Goal: Task Accomplishment & Management: Manage account settings

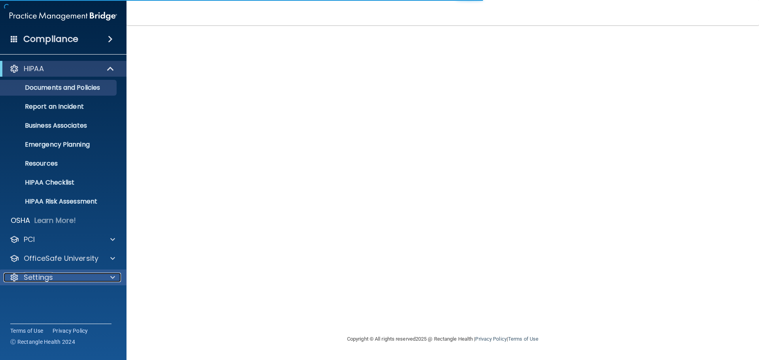
click at [35, 280] on p "Settings" at bounding box center [38, 277] width 29 height 9
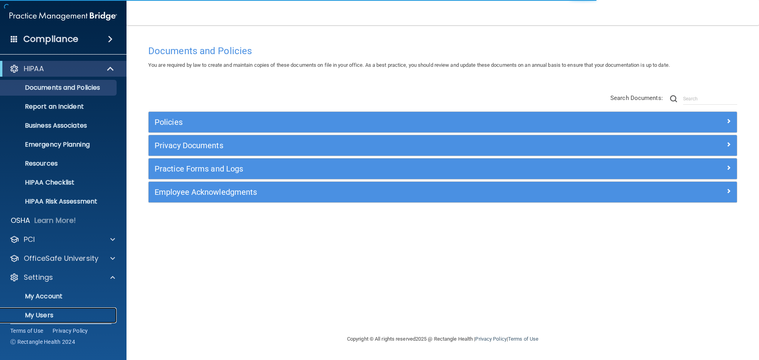
click at [39, 312] on p "My Users" at bounding box center [59, 316] width 108 height 8
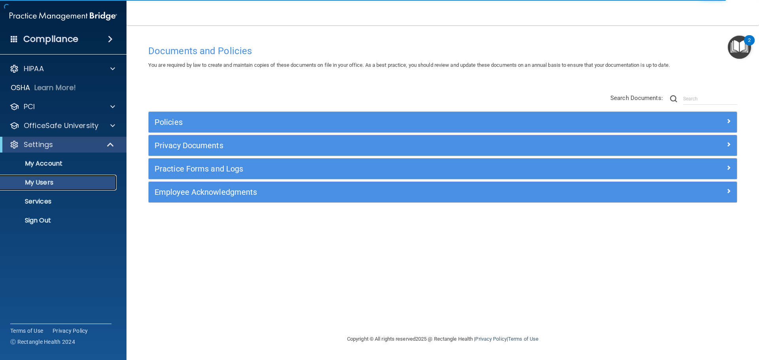
click at [52, 184] on p "My Users" at bounding box center [59, 183] width 108 height 8
select select "20"
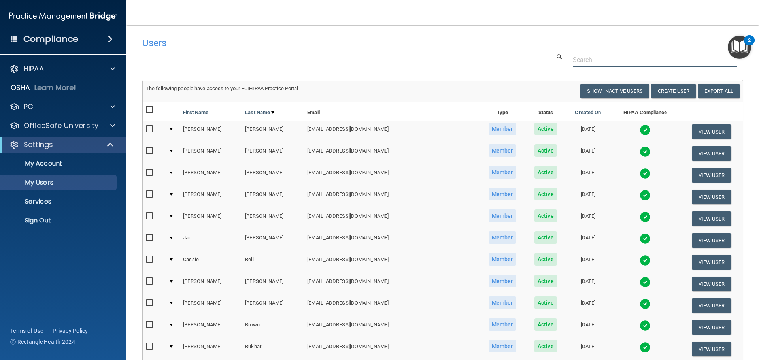
click at [576, 62] on input "text" at bounding box center [655, 60] width 165 height 15
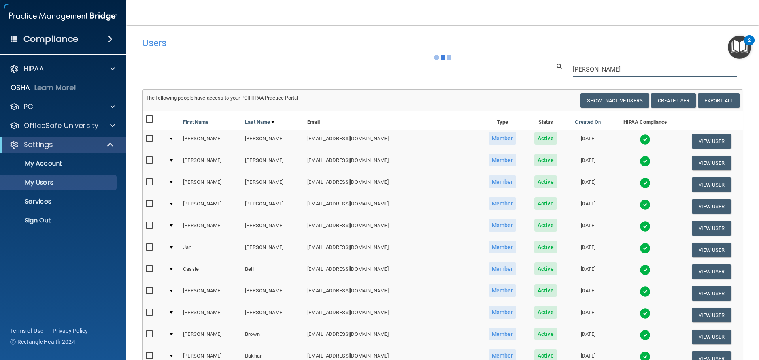
type input "[PERSON_NAME]"
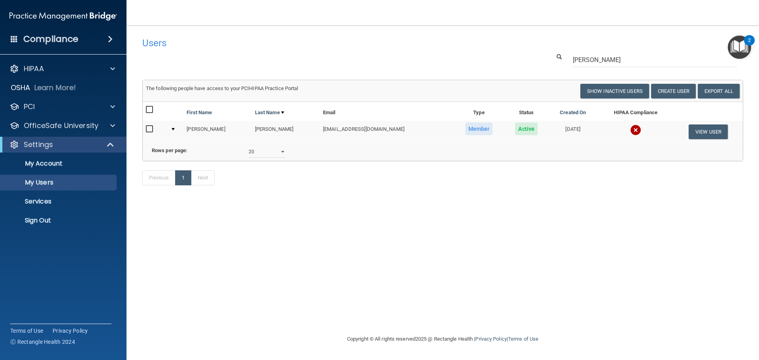
click at [630, 130] on img at bounding box center [635, 130] width 11 height 11
